Goal: Task Accomplishment & Management: Manage account settings

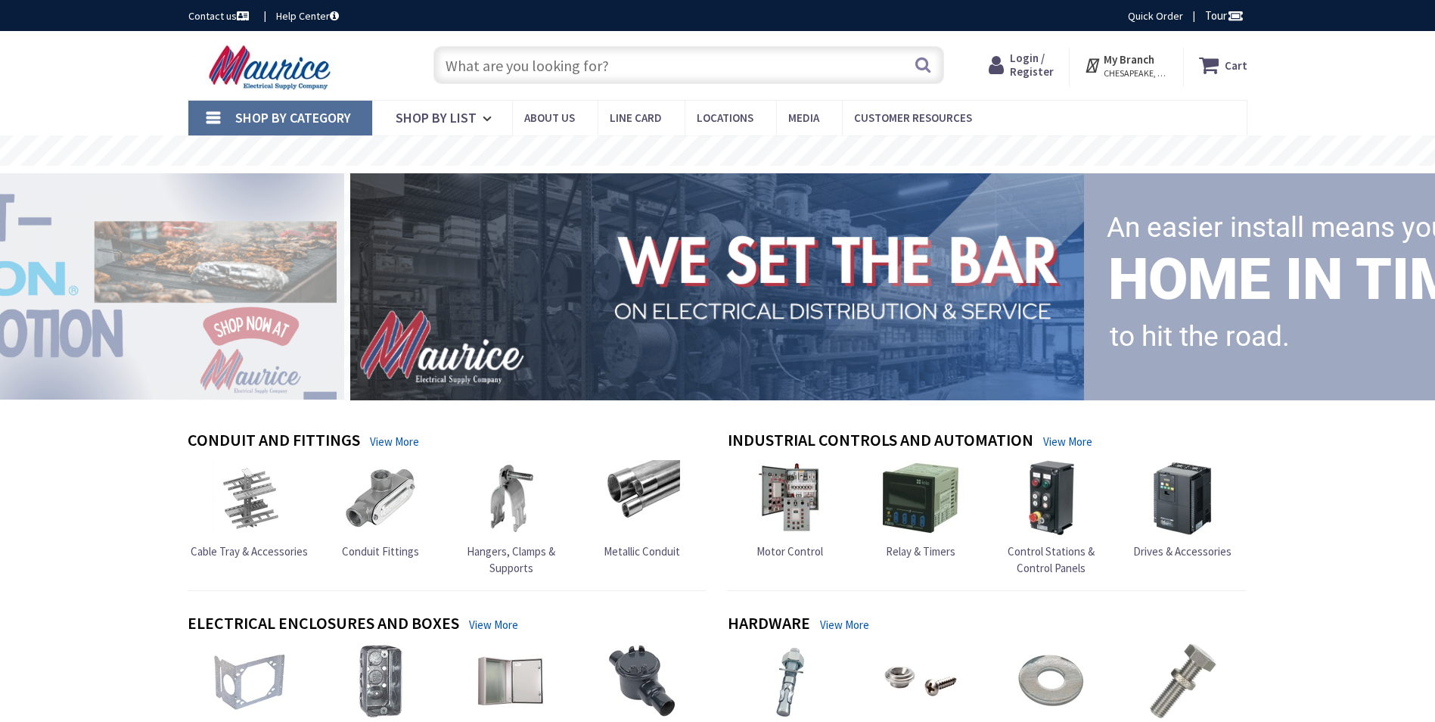
type input "[PERSON_NAME][GEOGRAPHIC_DATA], [GEOGRAPHIC_DATA]"
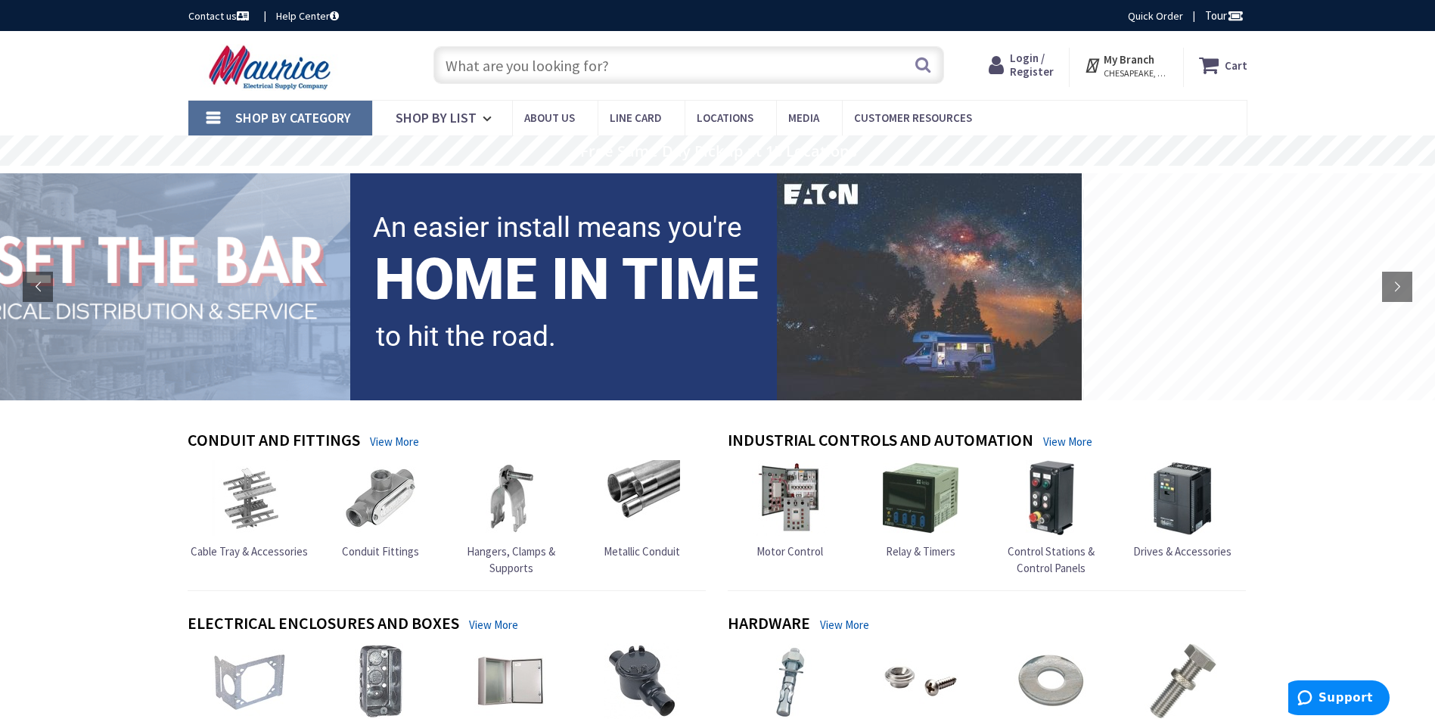
click at [1030, 66] on span "Login / Register" at bounding box center [1032, 65] width 44 height 28
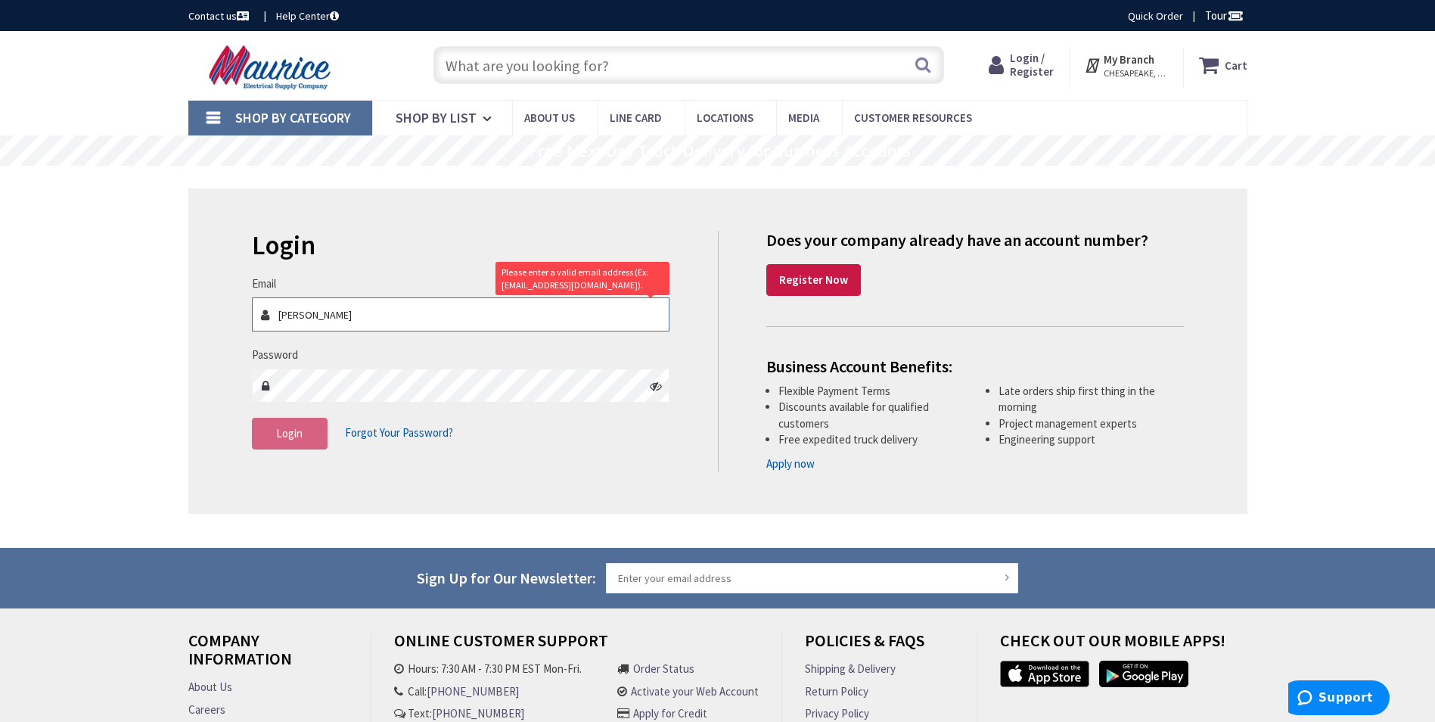
click at [328, 318] on input "[PERSON_NAME]" at bounding box center [461, 314] width 418 height 34
type input "S"
type input "[EMAIL_ADDRESS][DOMAIN_NAME]"
click at [303, 436] on button "Login" at bounding box center [290, 434] width 76 height 32
